Goal: Information Seeking & Learning: Learn about a topic

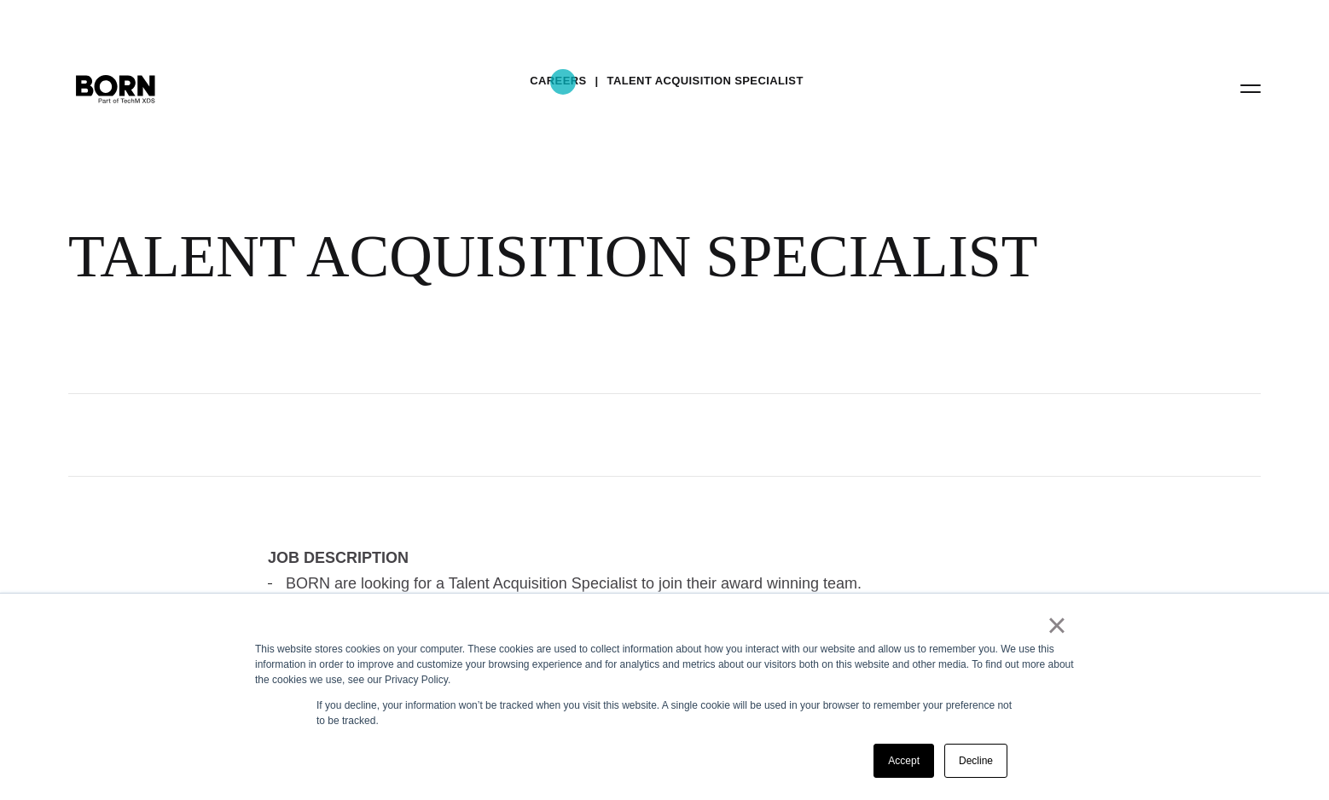
click at [563, 82] on link "Careers" at bounding box center [558, 81] width 56 height 26
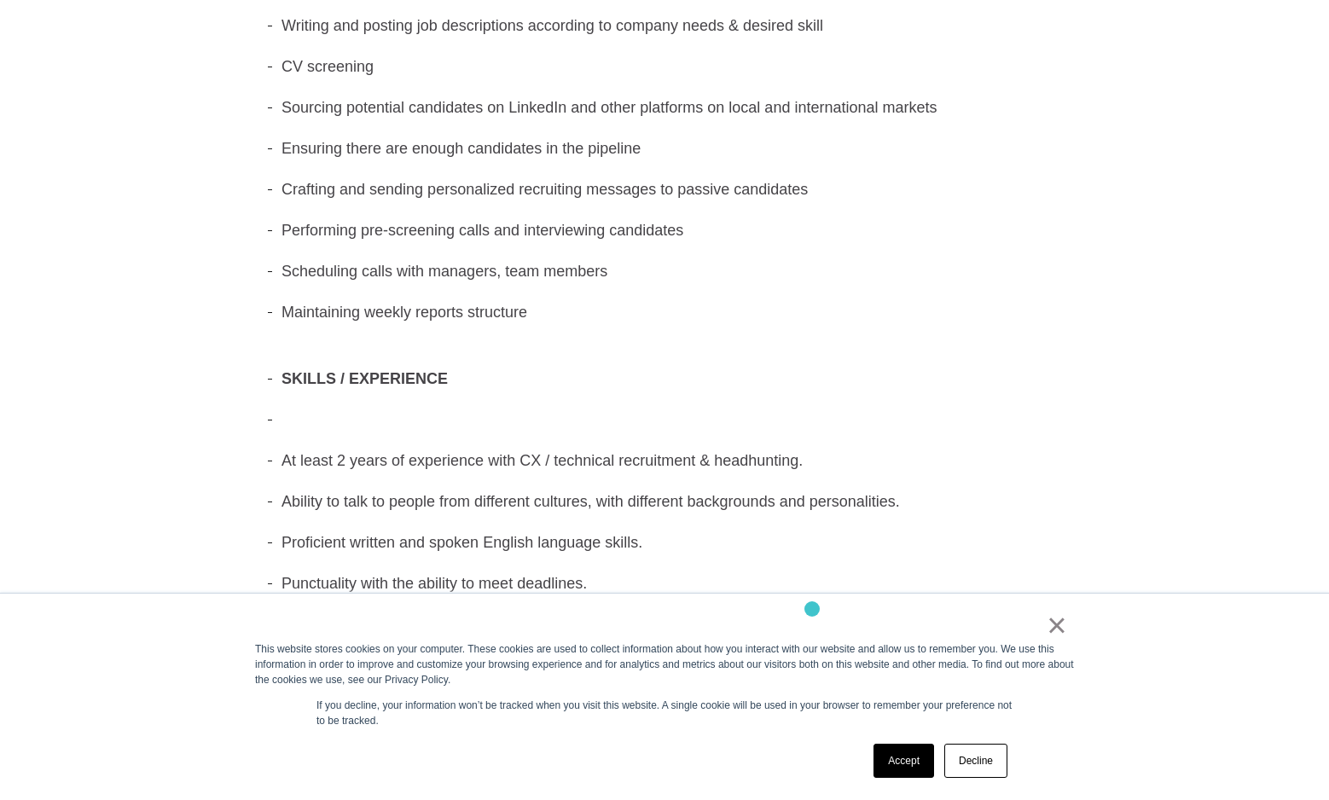
scroll to position [714, 0]
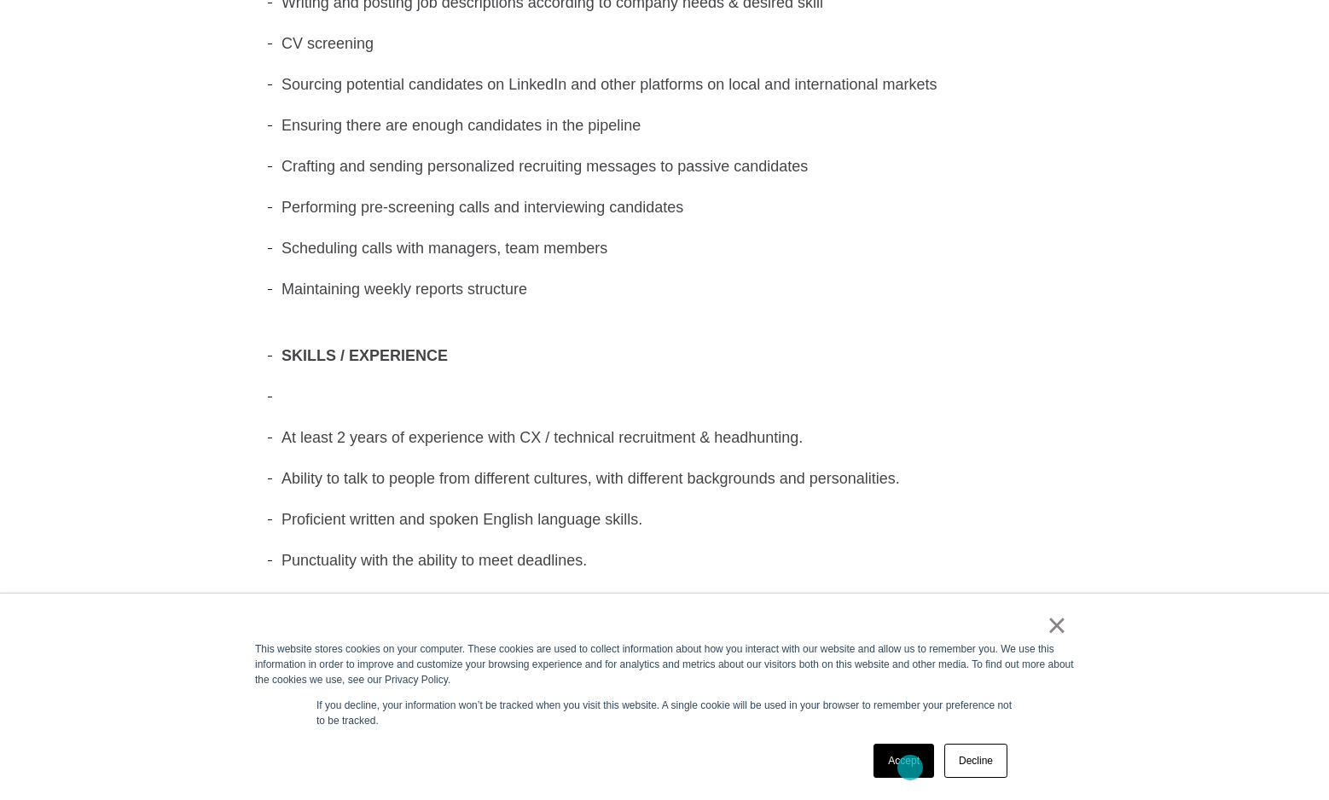
click at [910, 767] on link "Accept" at bounding box center [903, 761] width 61 height 34
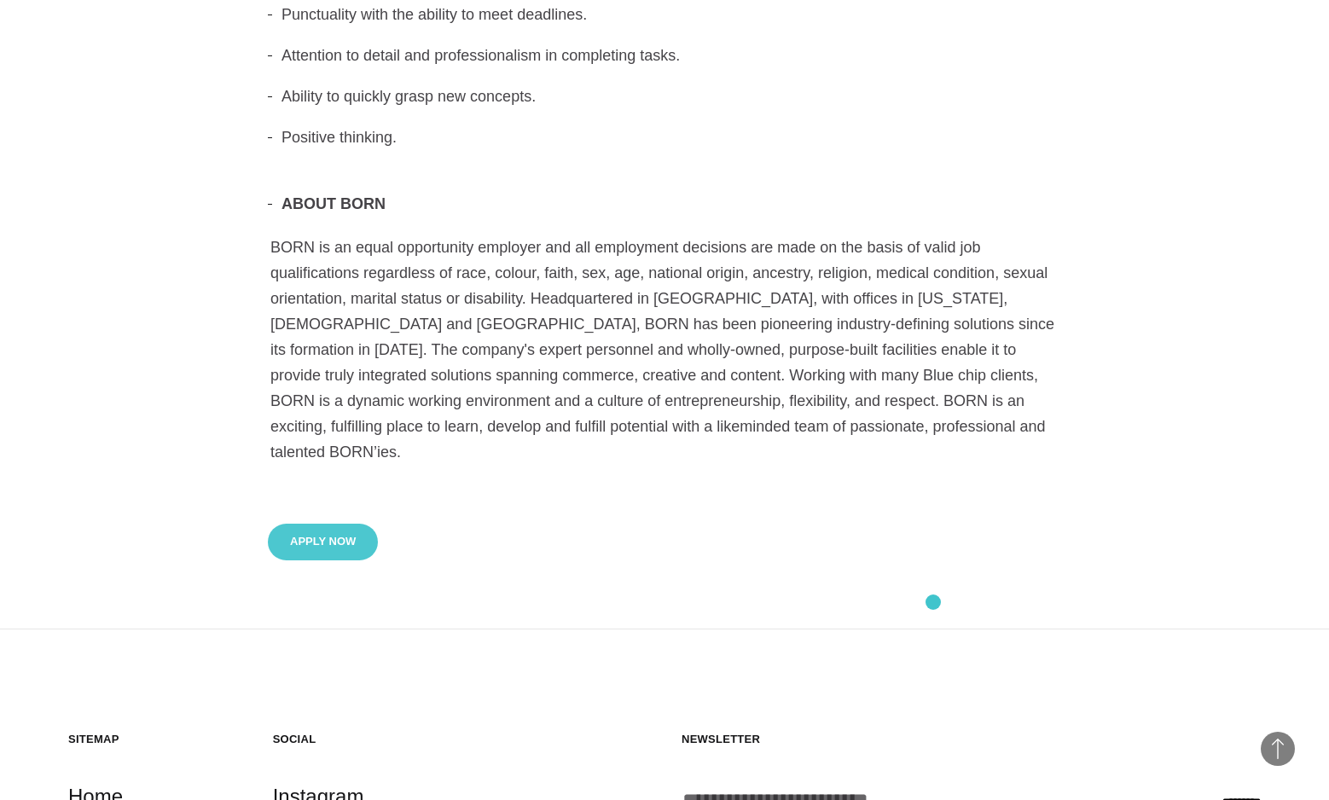
scroll to position [1631, 0]
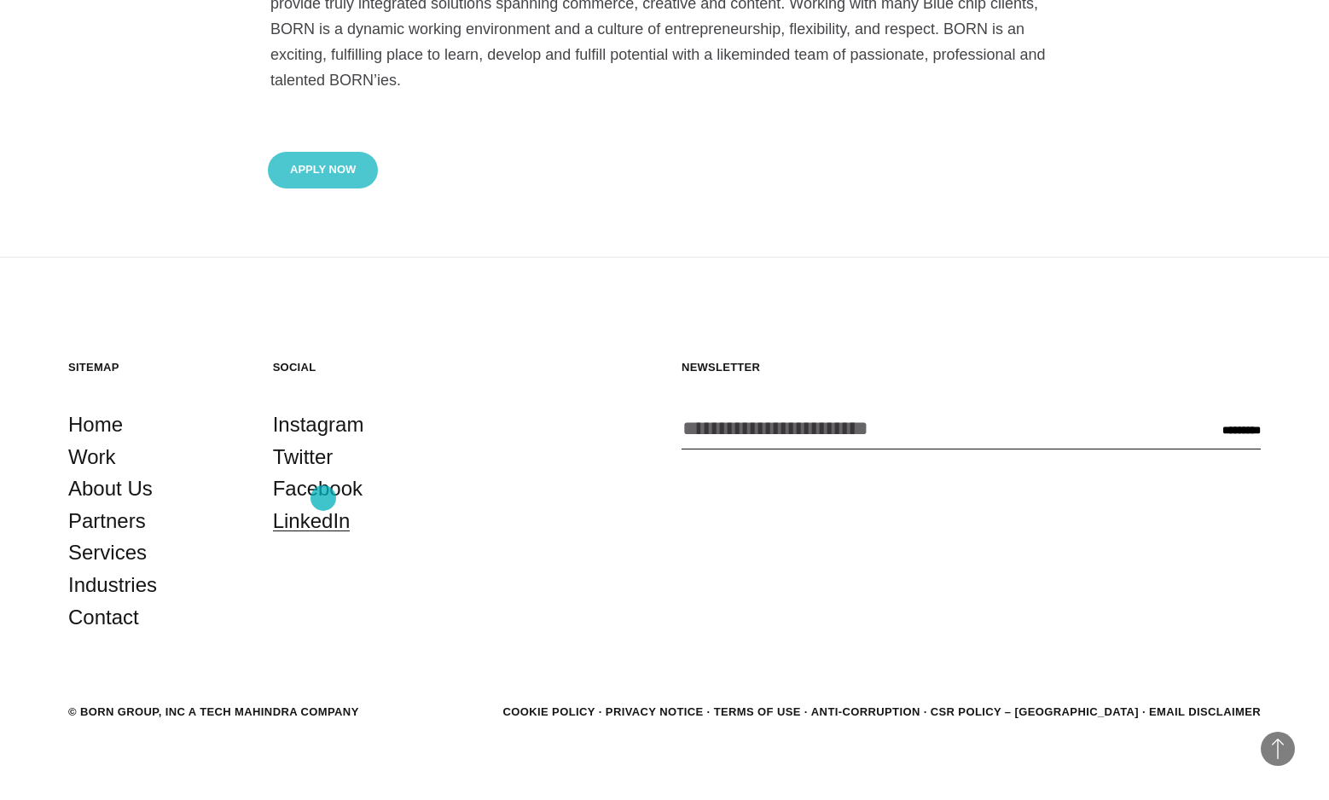
click at [323, 505] on link "LinkedIn" at bounding box center [312, 521] width 78 height 32
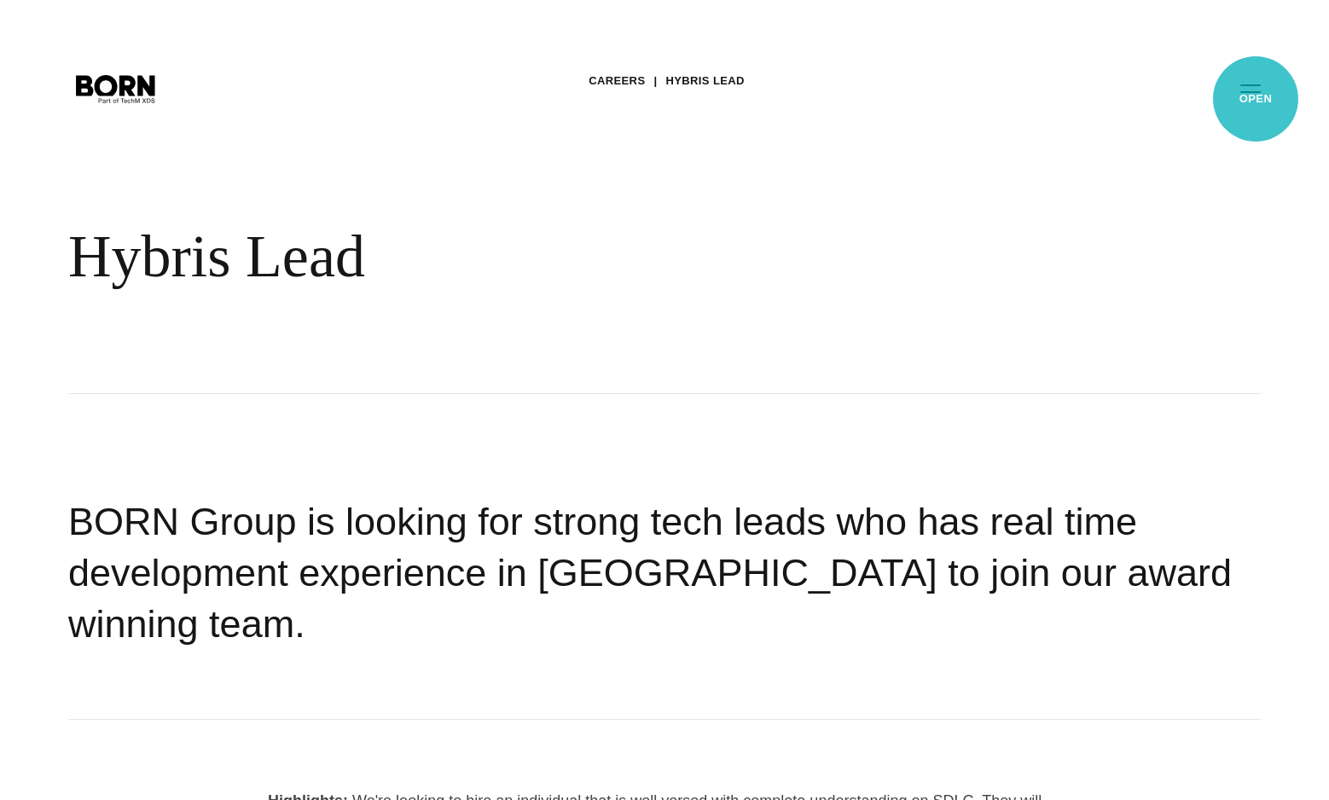
click at [1255, 99] on button "Primary Menu" at bounding box center [1250, 88] width 41 height 36
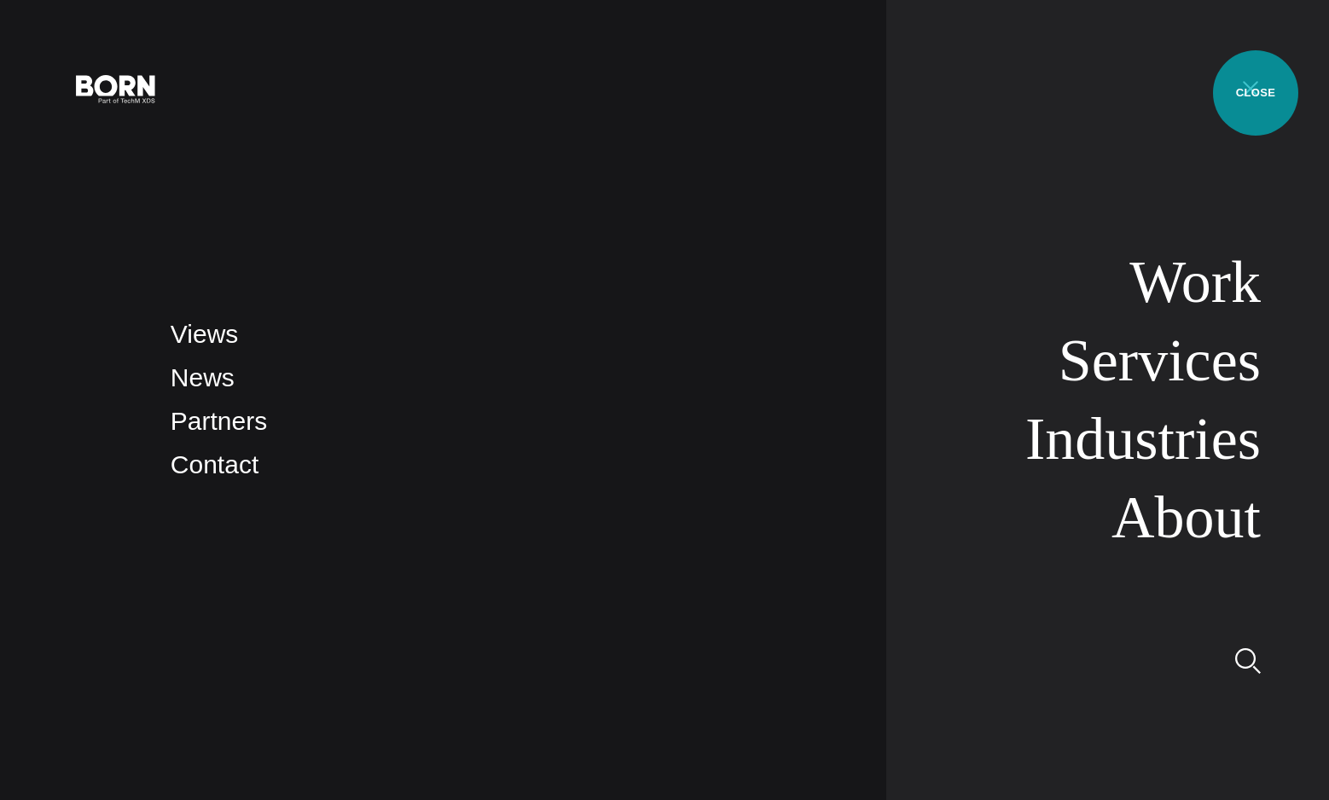
click at [1253, 91] on button "Primary Menu" at bounding box center [1250, 88] width 41 height 36
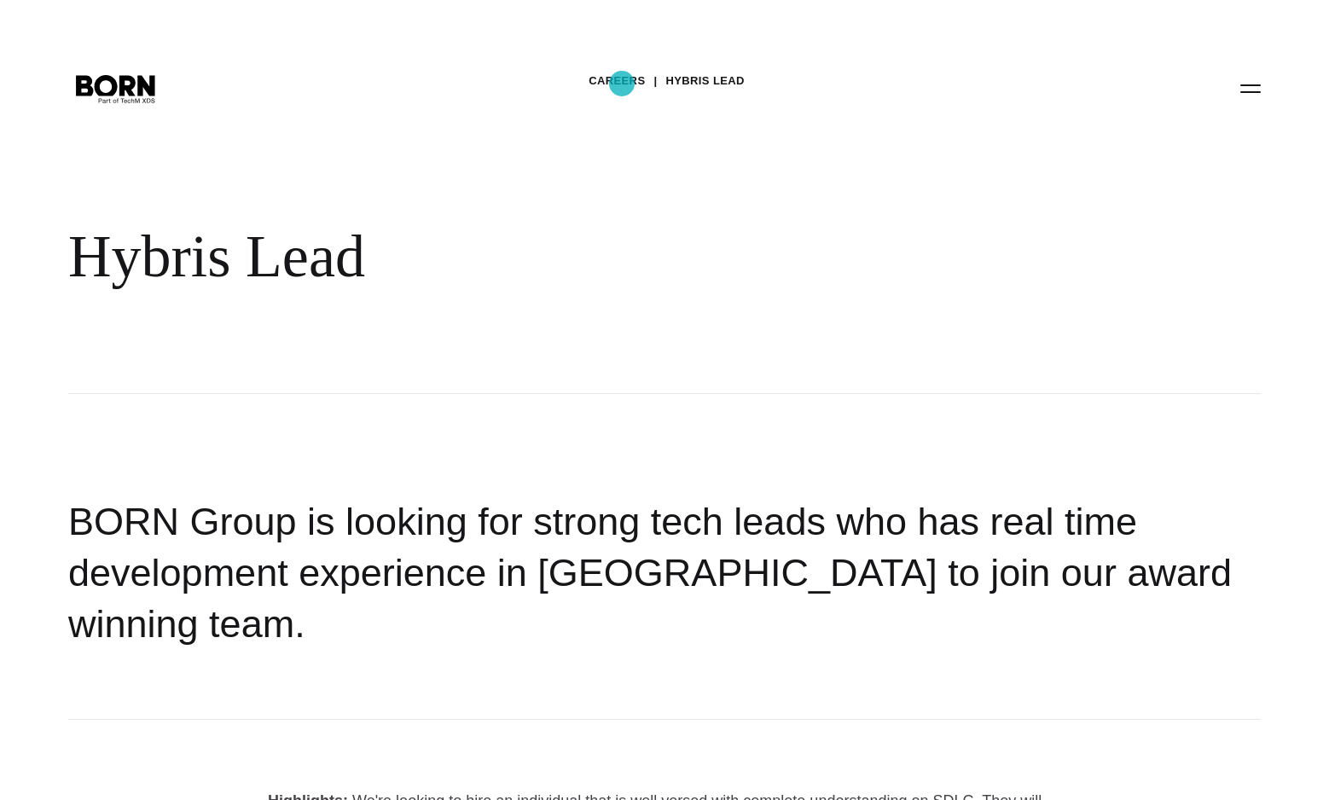
click at [622, 84] on link "Careers" at bounding box center [616, 81] width 56 height 26
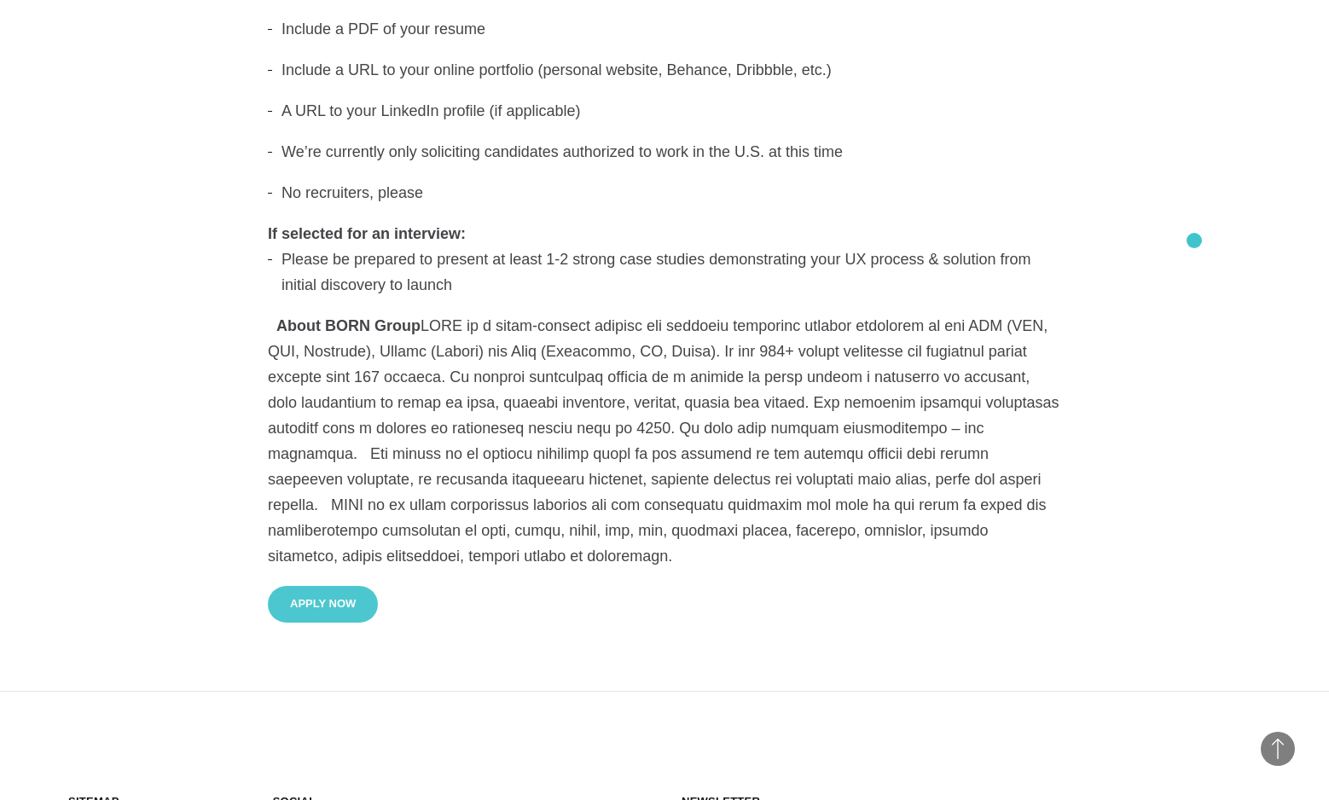
scroll to position [2229, 0]
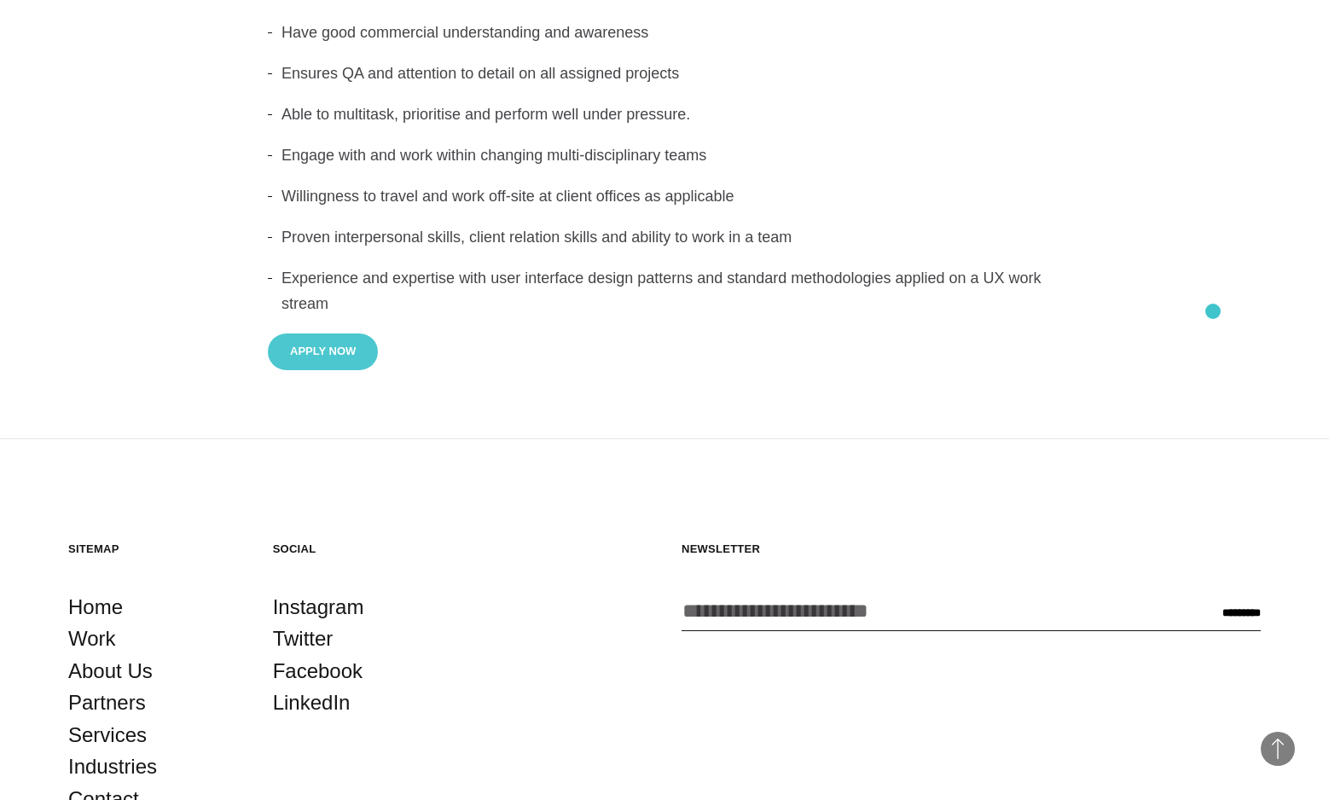
scroll to position [2200, 0]
